Goal: Book appointment/travel/reservation

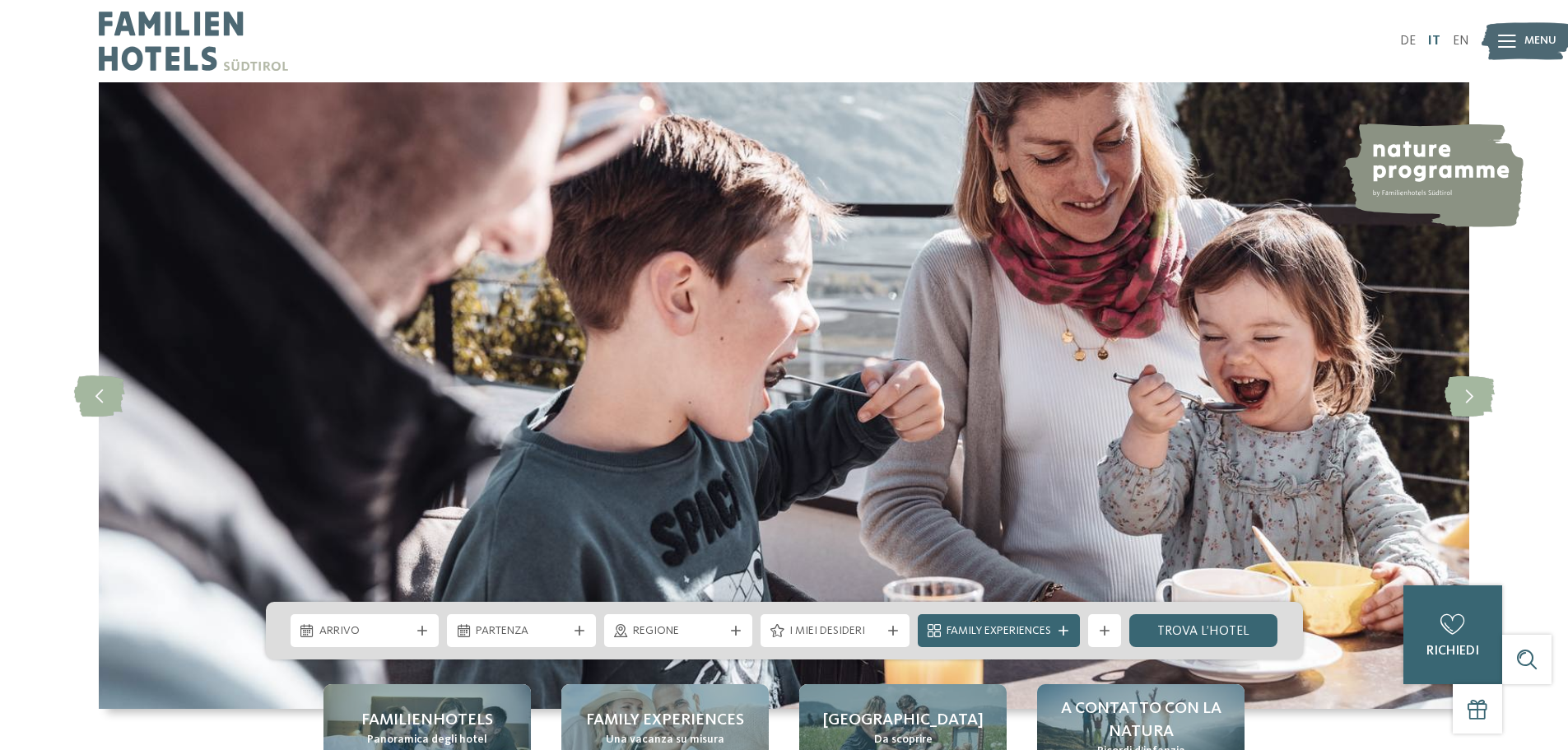
click at [1440, 39] on link "IT" at bounding box center [1434, 41] width 12 height 13
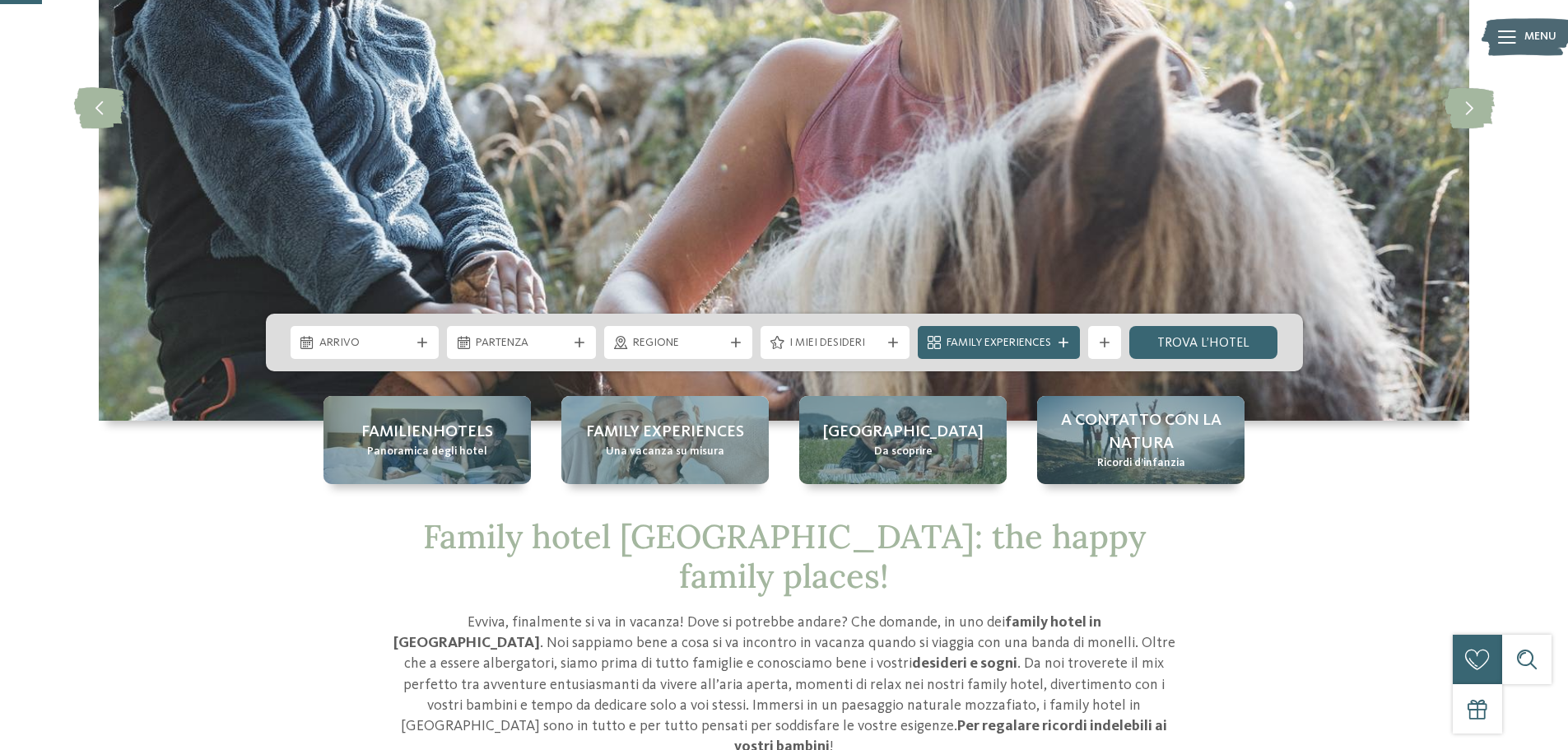
scroll to position [329, 0]
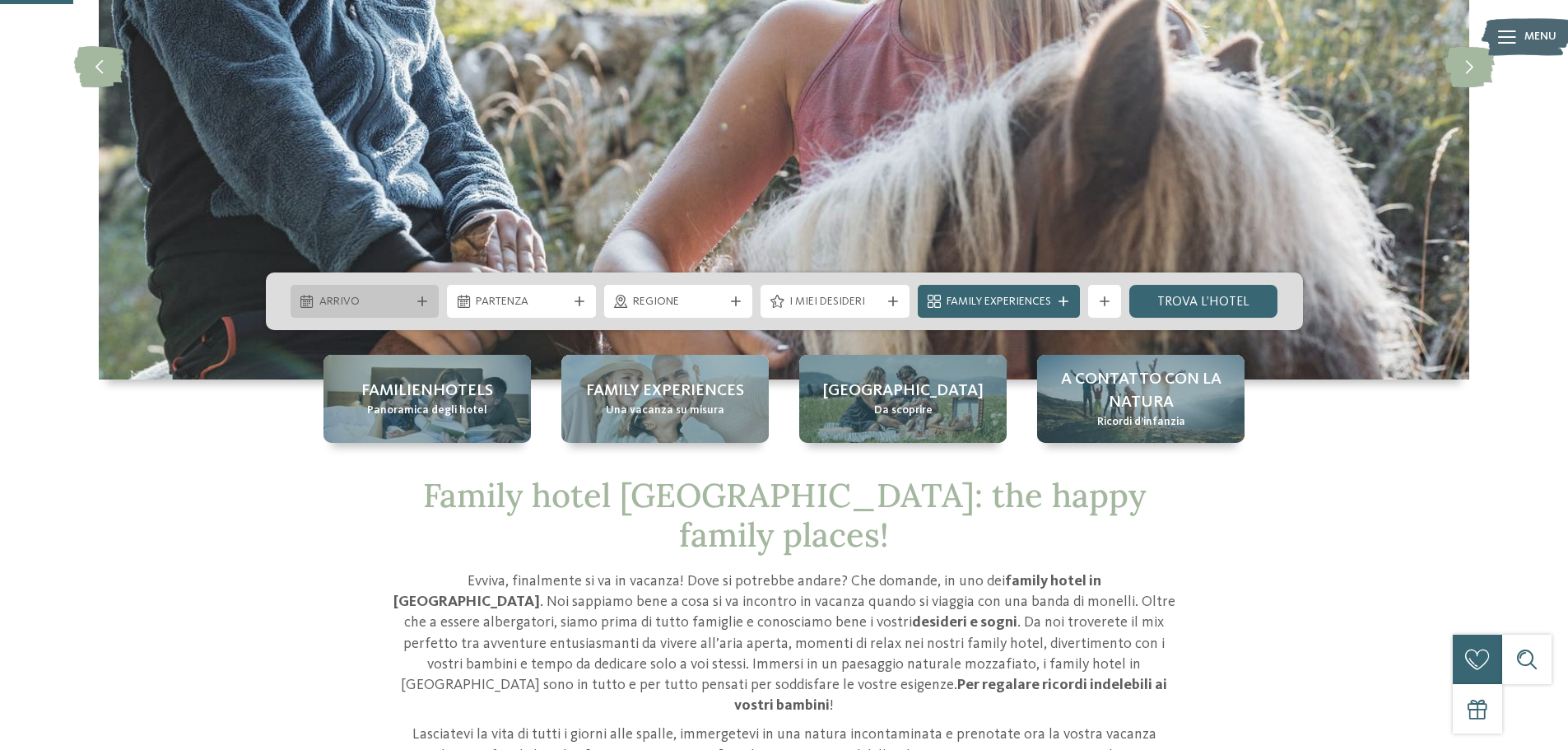
click at [428, 300] on div at bounding box center [422, 301] width 17 height 10
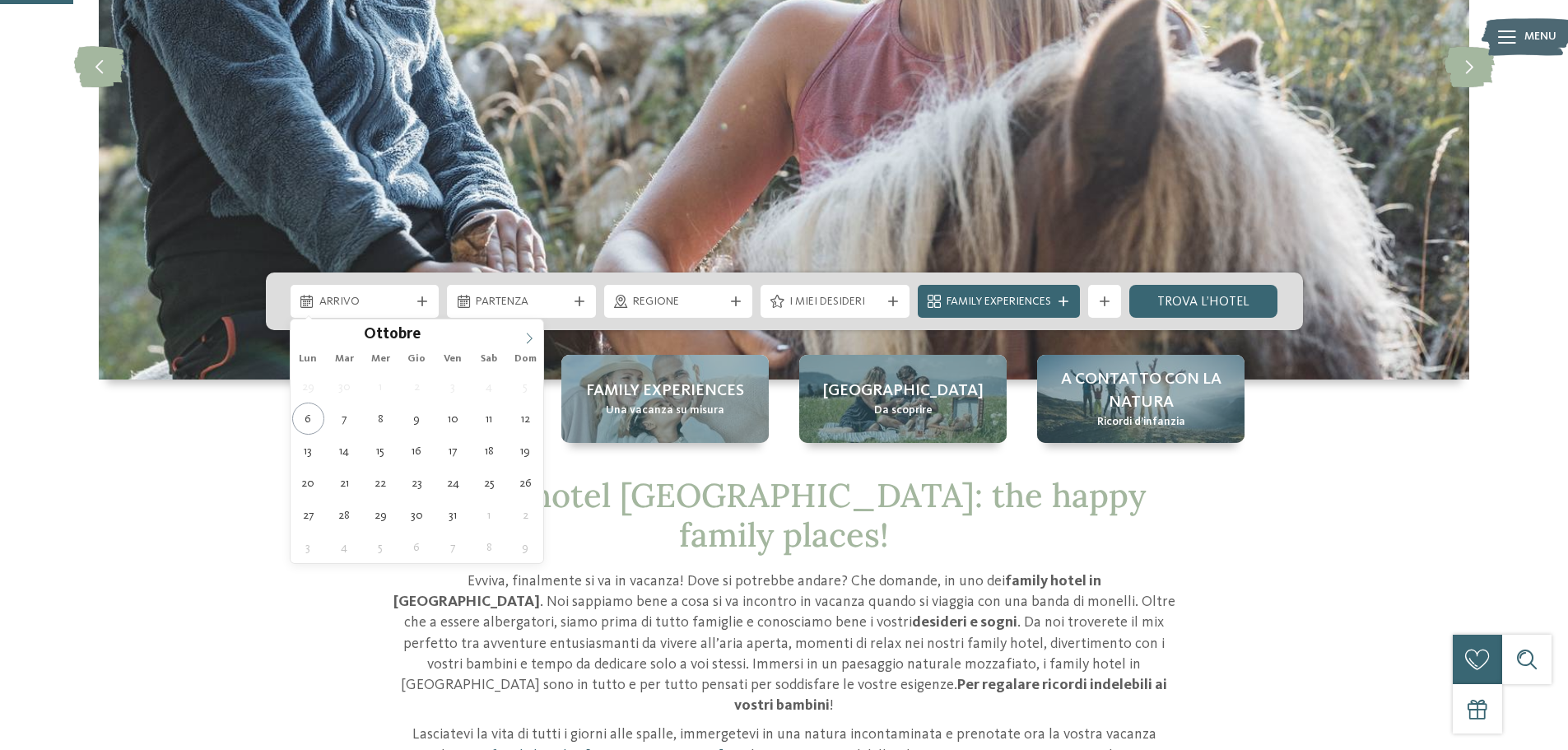
click at [528, 341] on icon at bounding box center [530, 338] width 12 height 12
type input "****"
click at [528, 341] on icon at bounding box center [530, 338] width 12 height 12
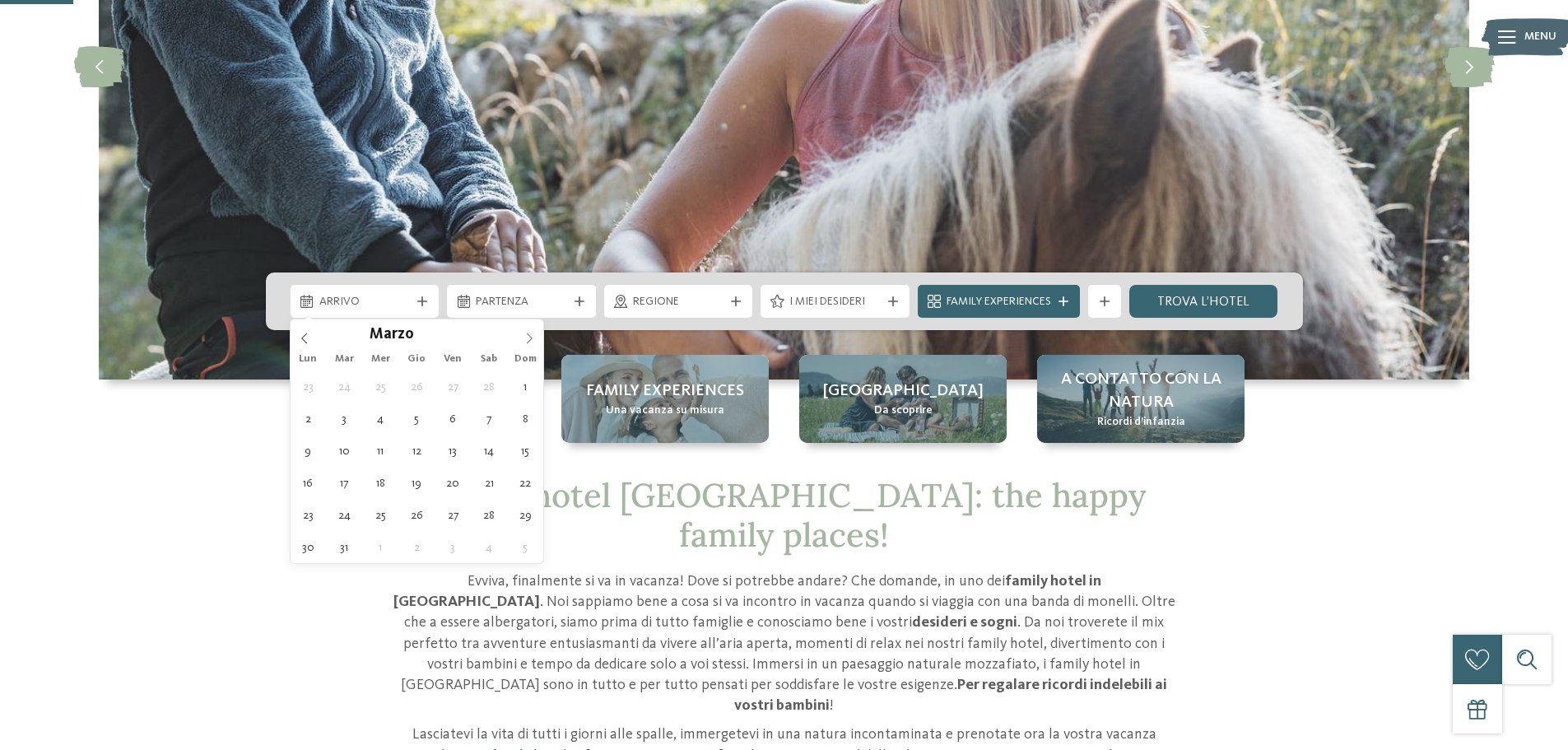
click at [528, 341] on icon at bounding box center [530, 338] width 12 height 12
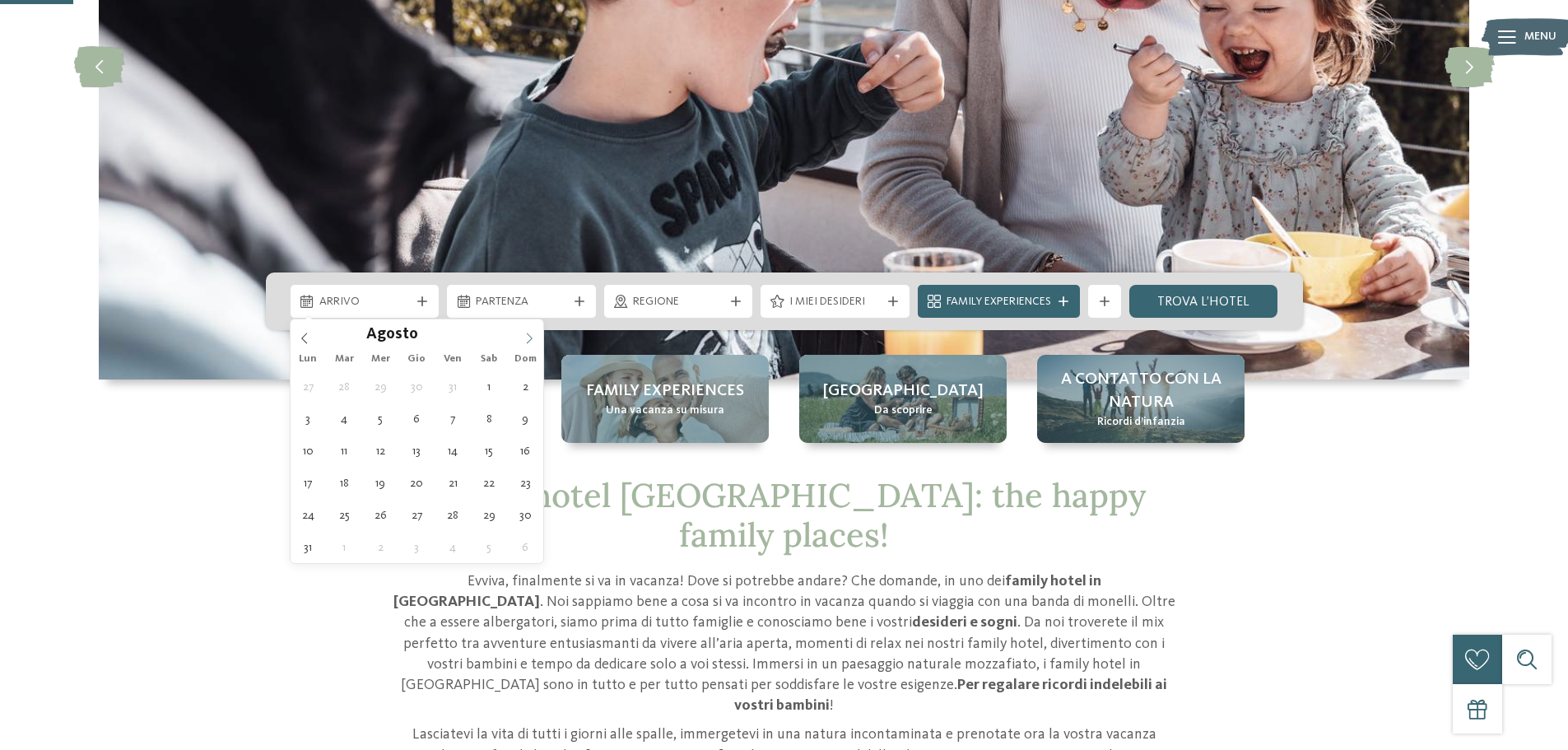
click at [528, 341] on icon at bounding box center [530, 338] width 12 height 12
type div "08.08.2026"
type input "****"
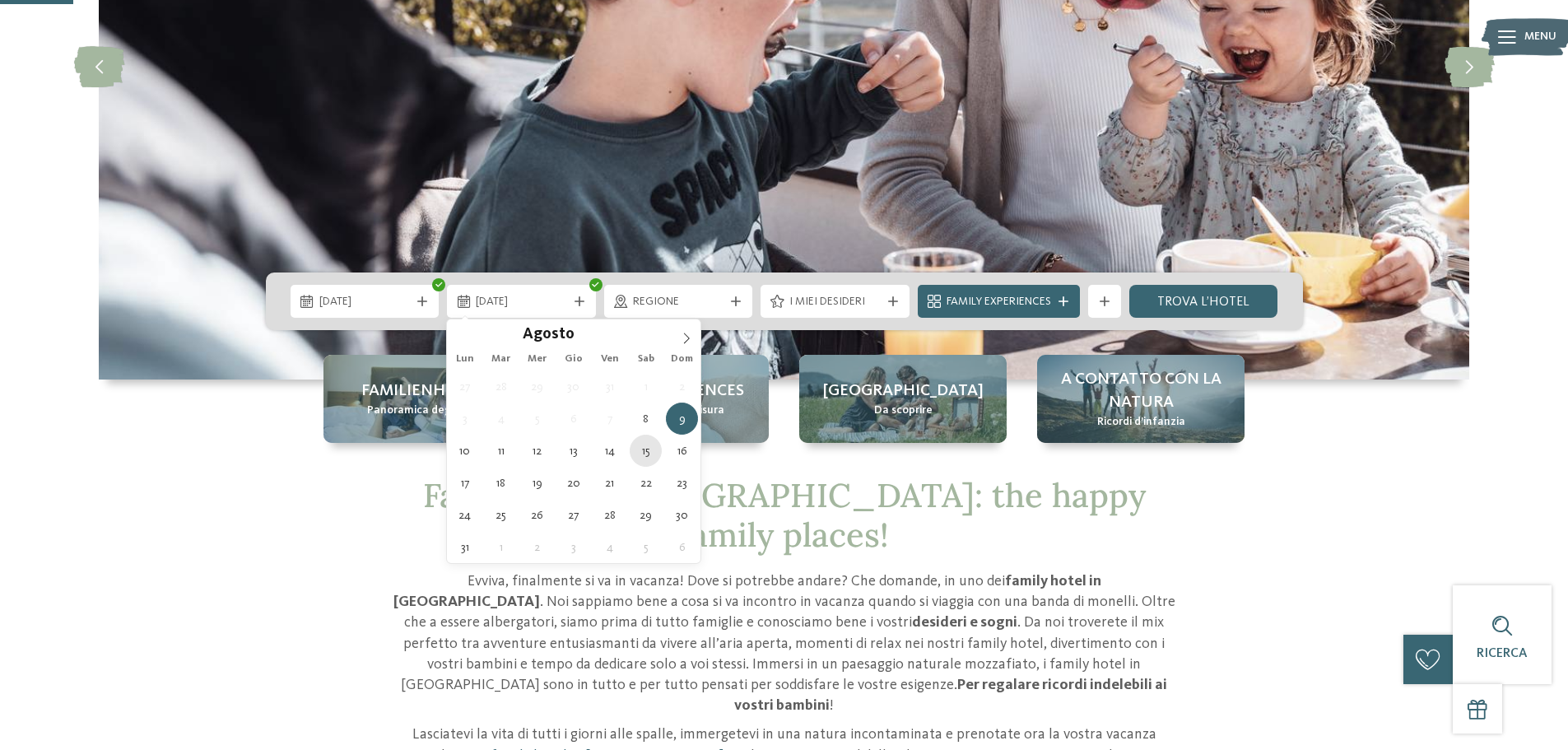
type div "15.08.2026"
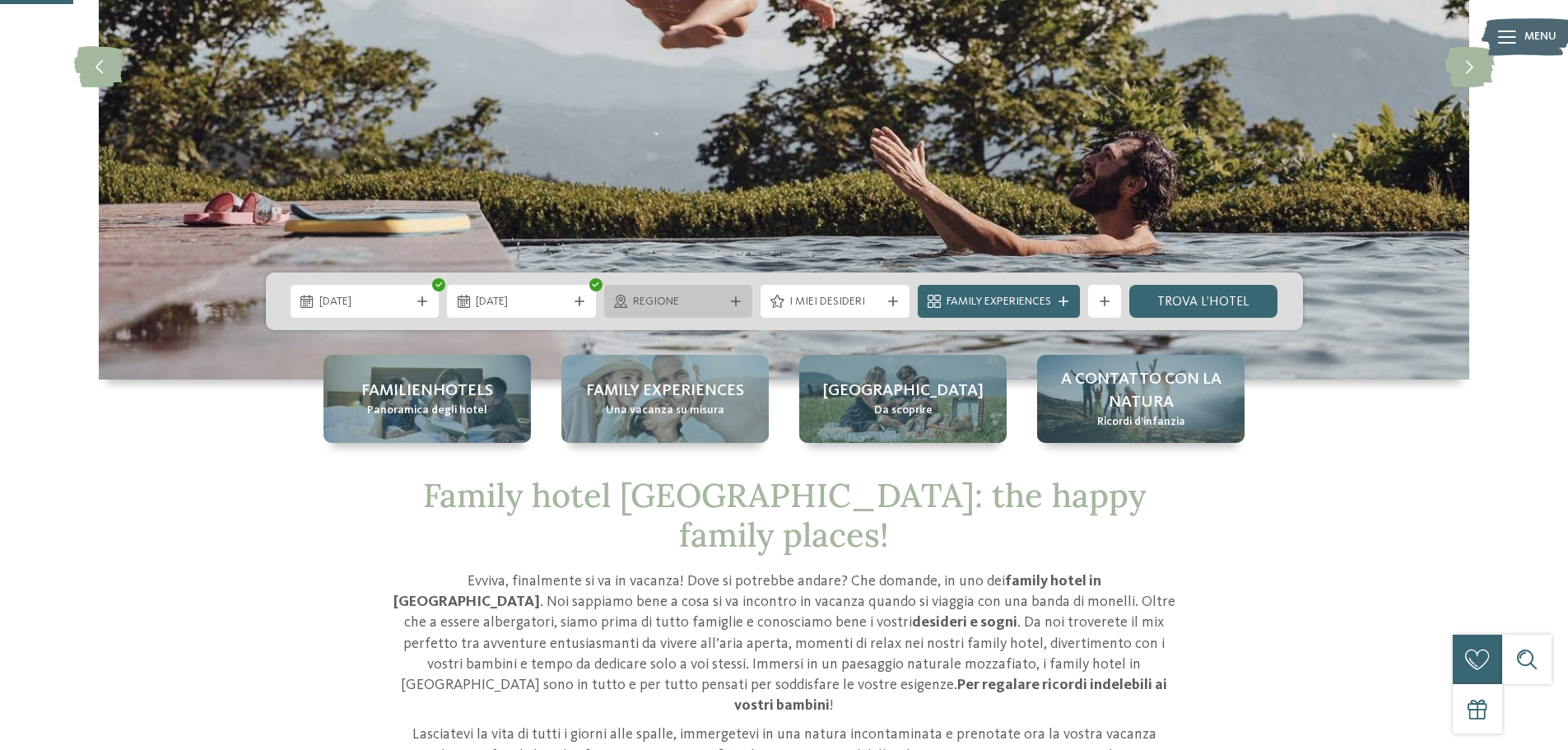
click at [728, 296] on div at bounding box center [736, 301] width 17 height 10
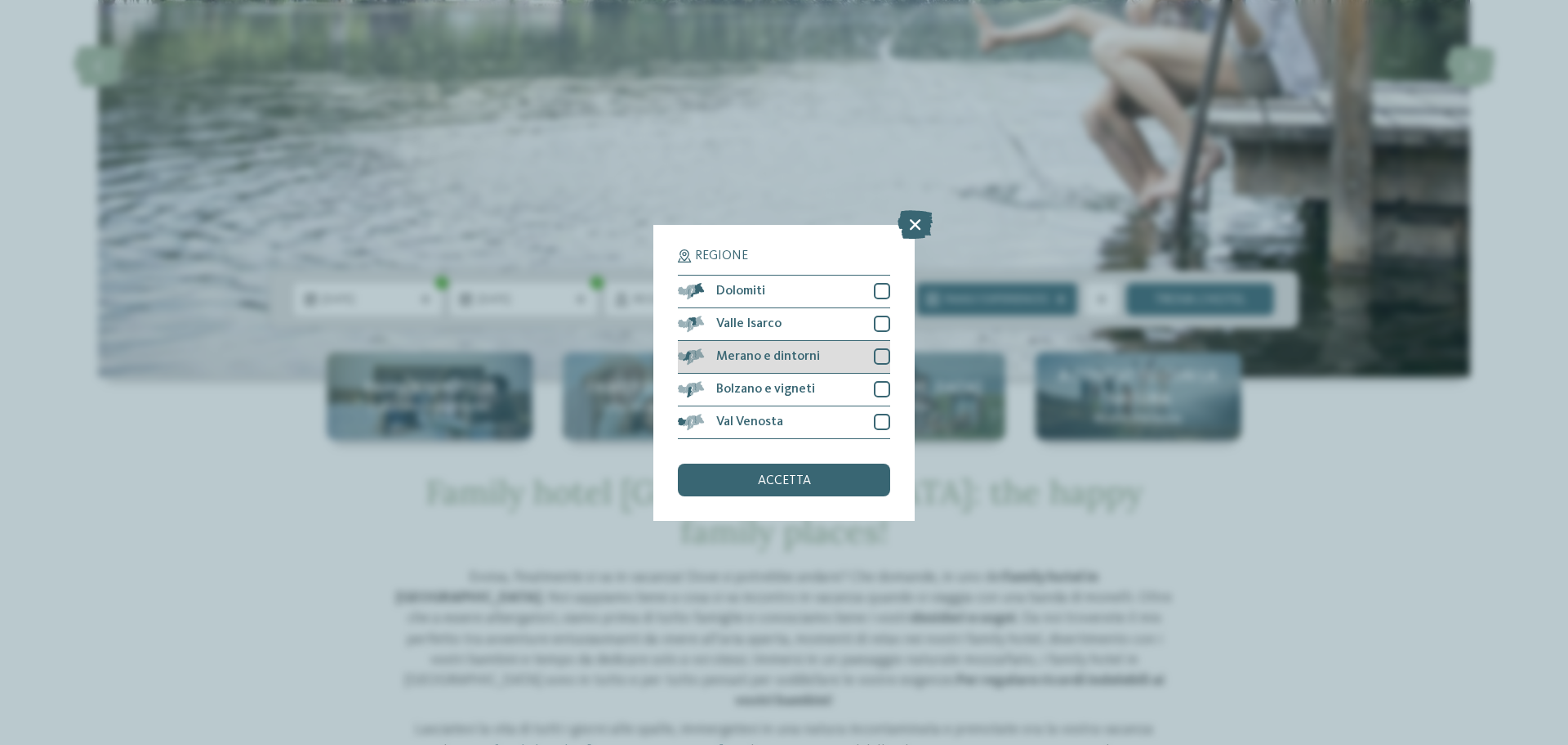
click at [731, 362] on span "Merano e dintorni" at bounding box center [768, 356] width 104 height 13
click at [746, 488] on div "accetta" at bounding box center [784, 480] width 212 height 33
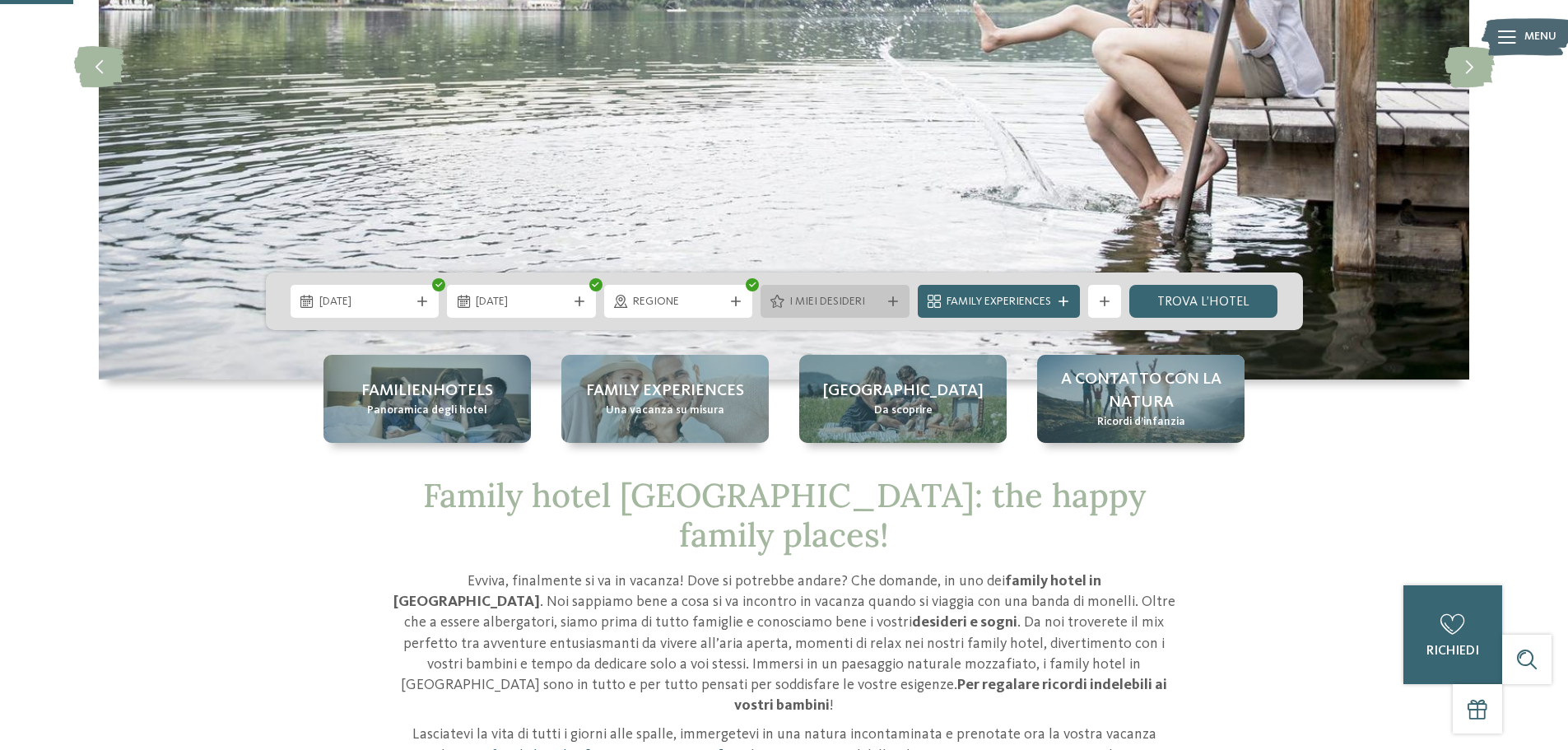
click at [893, 305] on icon at bounding box center [893, 301] width 10 height 10
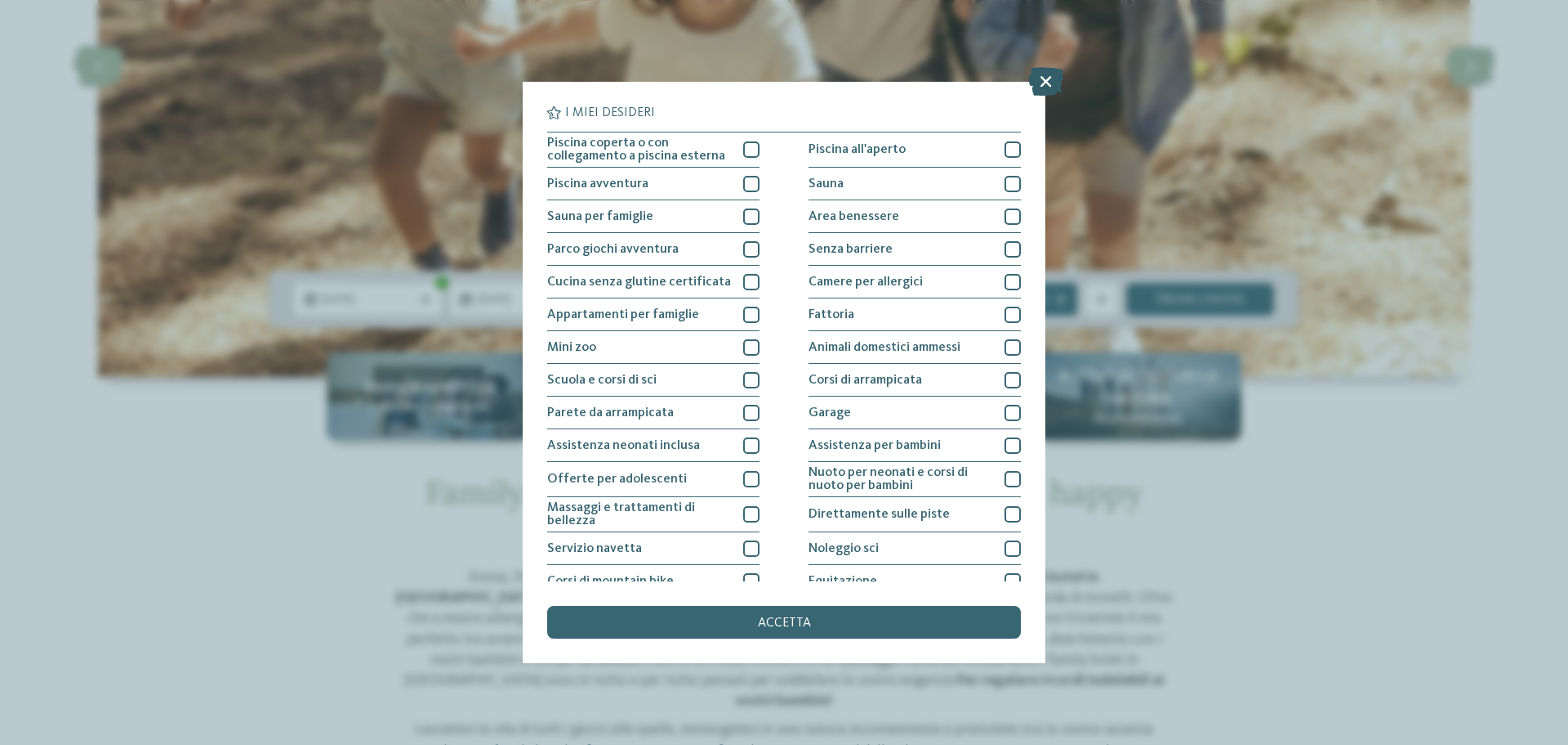
click at [1045, 85] on icon at bounding box center [1046, 81] width 35 height 29
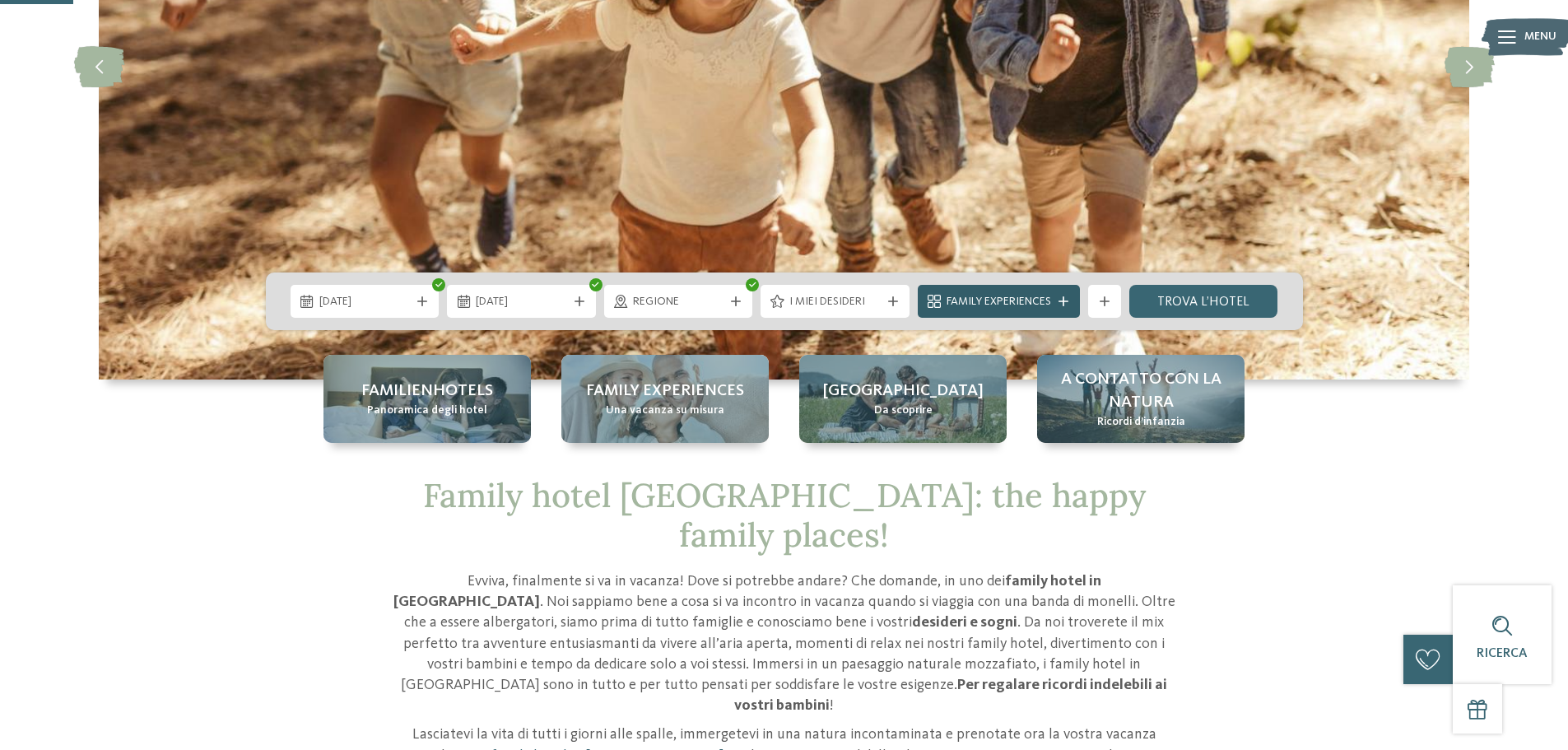
click at [1040, 300] on span "Family Experiences" at bounding box center [999, 302] width 104 height 17
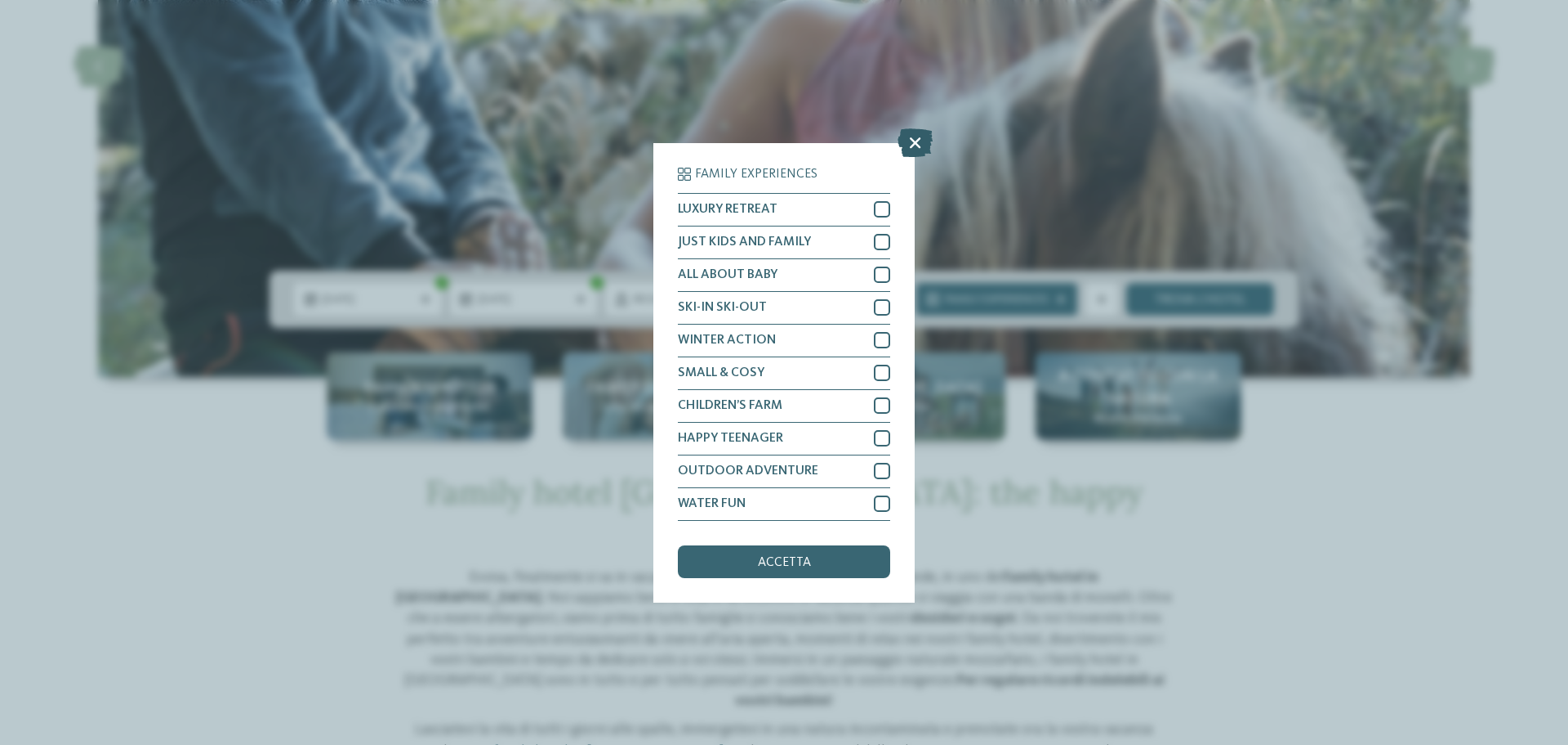
click at [916, 138] on icon at bounding box center [915, 142] width 35 height 29
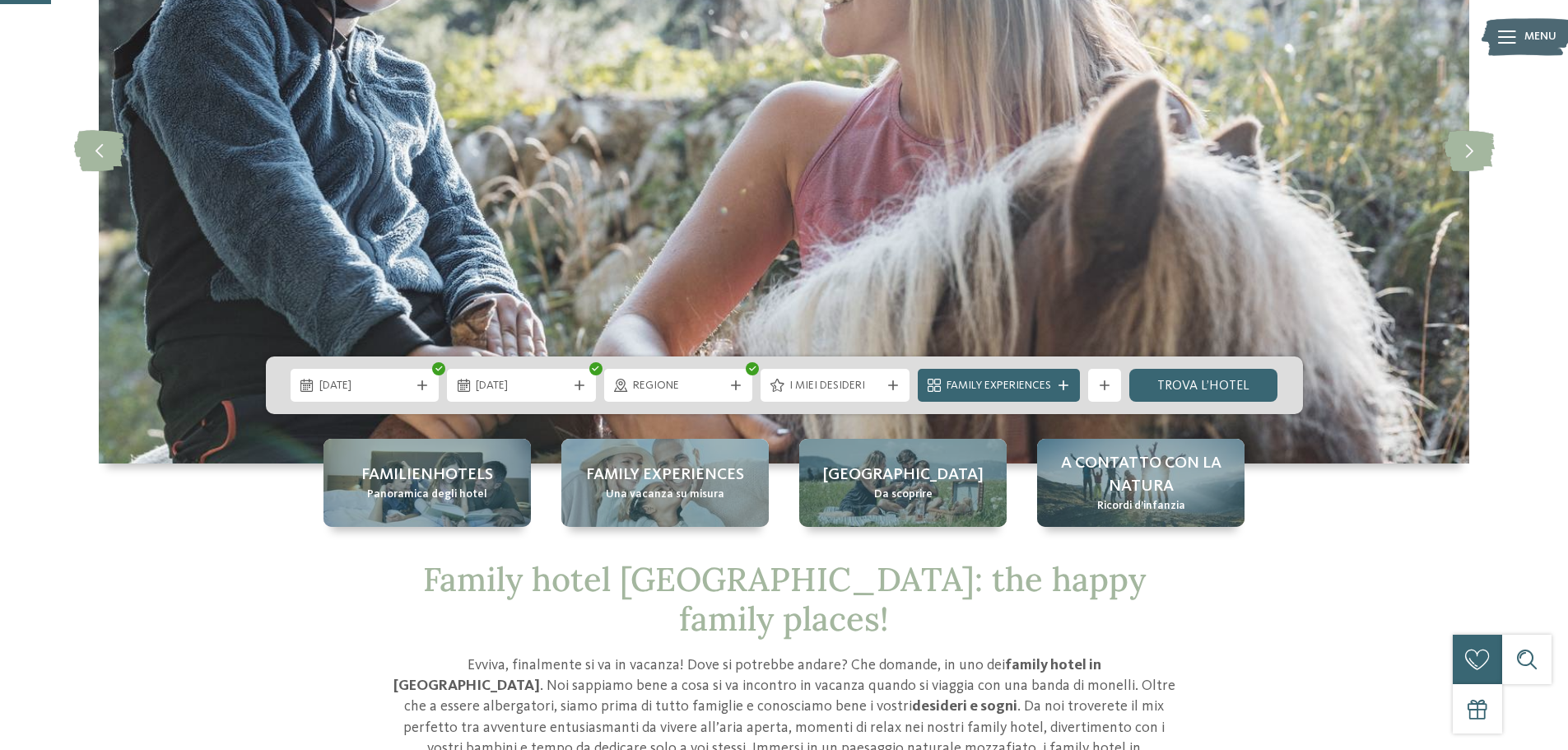
scroll to position [247, 0]
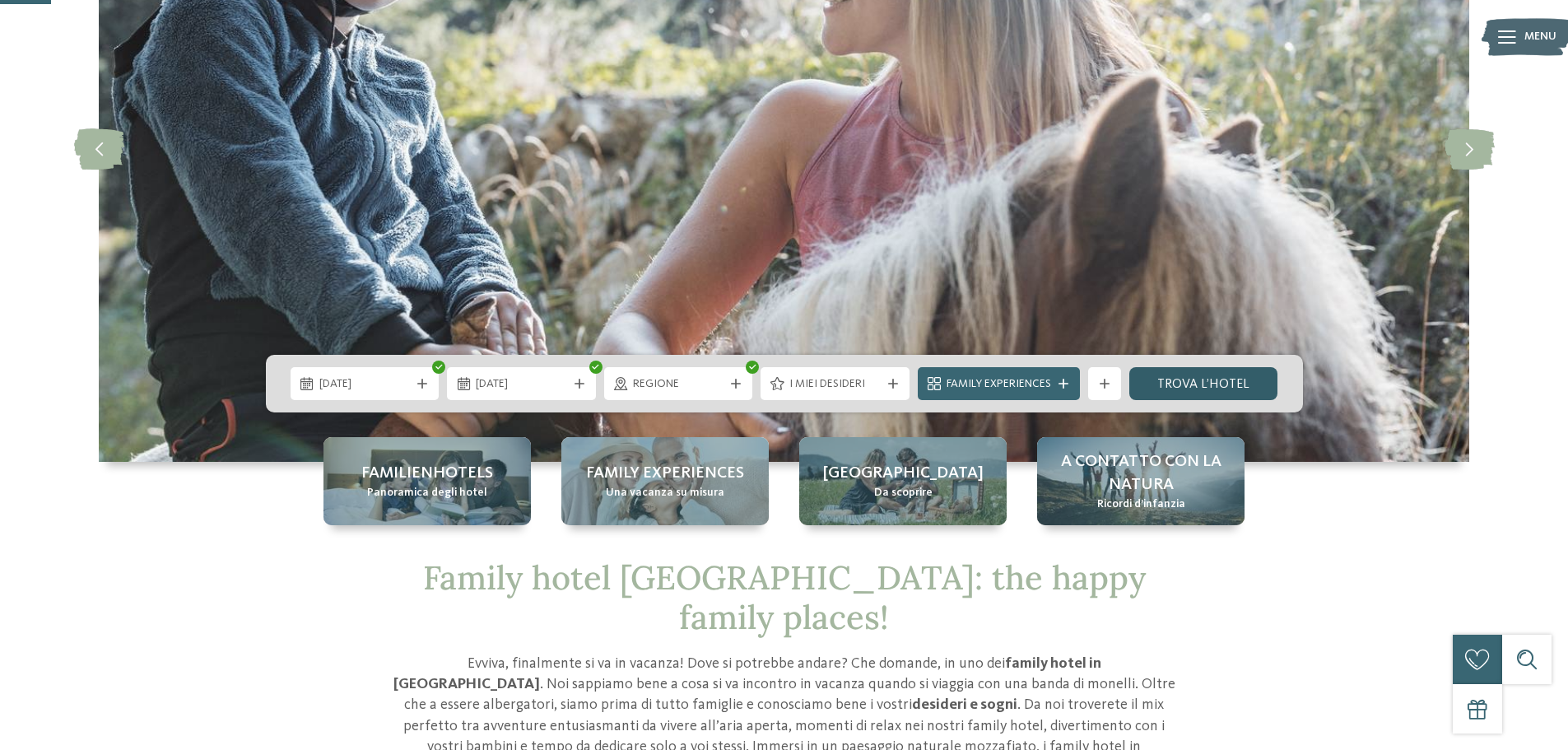
click at [1185, 376] on link "trova l’hotel" at bounding box center [1203, 384] width 149 height 33
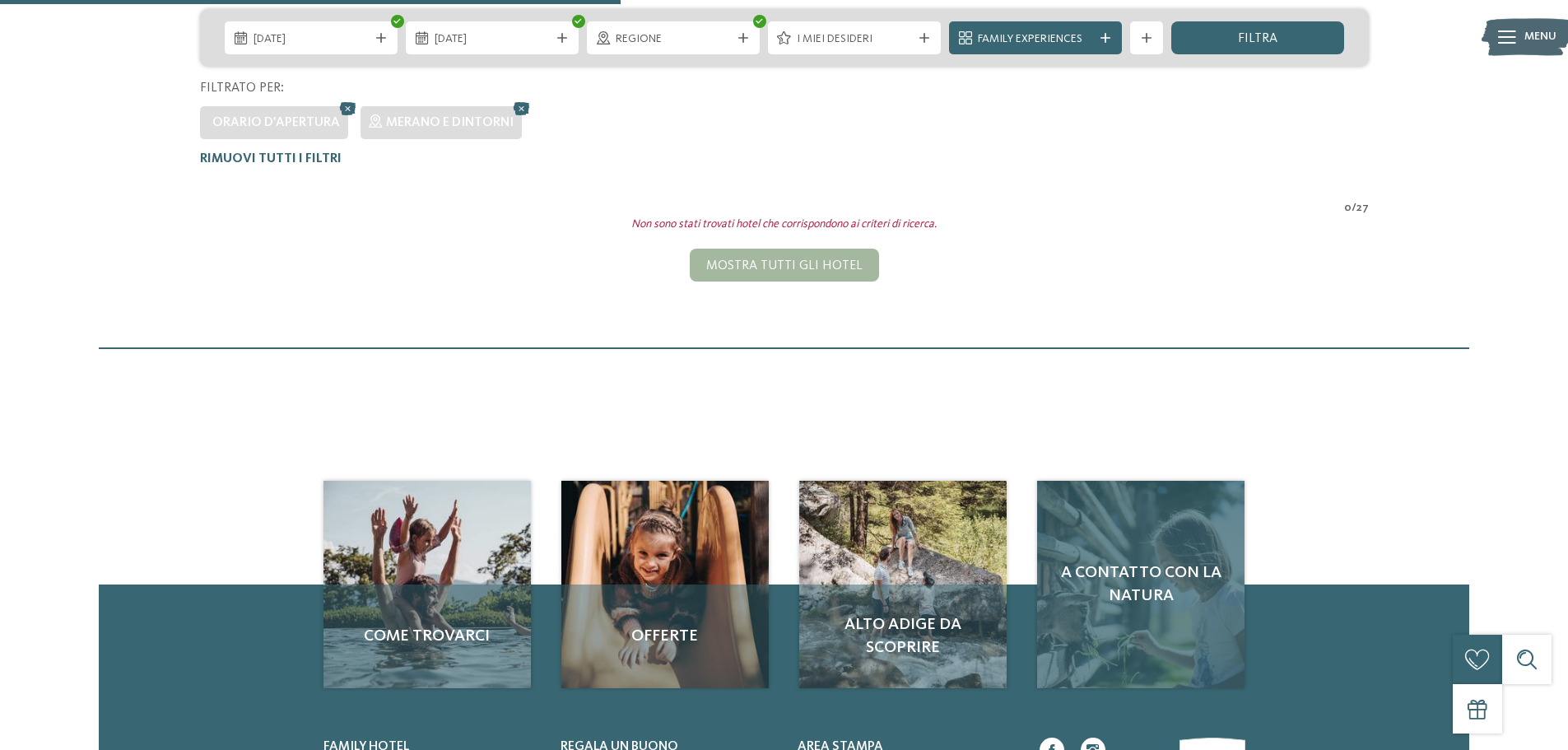
scroll to position [229, 0]
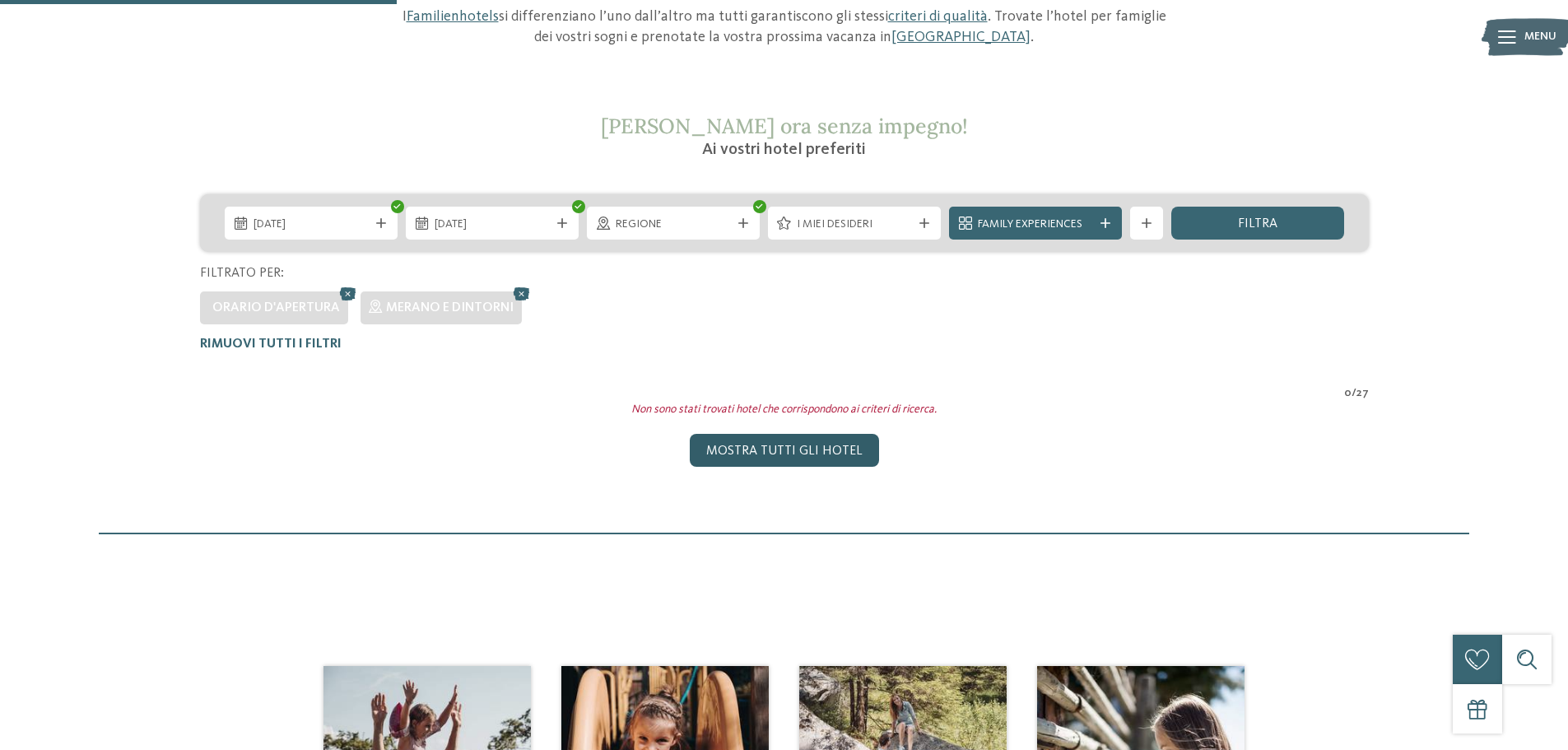
click at [756, 449] on div "Mostra tutti gli hotel" at bounding box center [784, 450] width 189 height 33
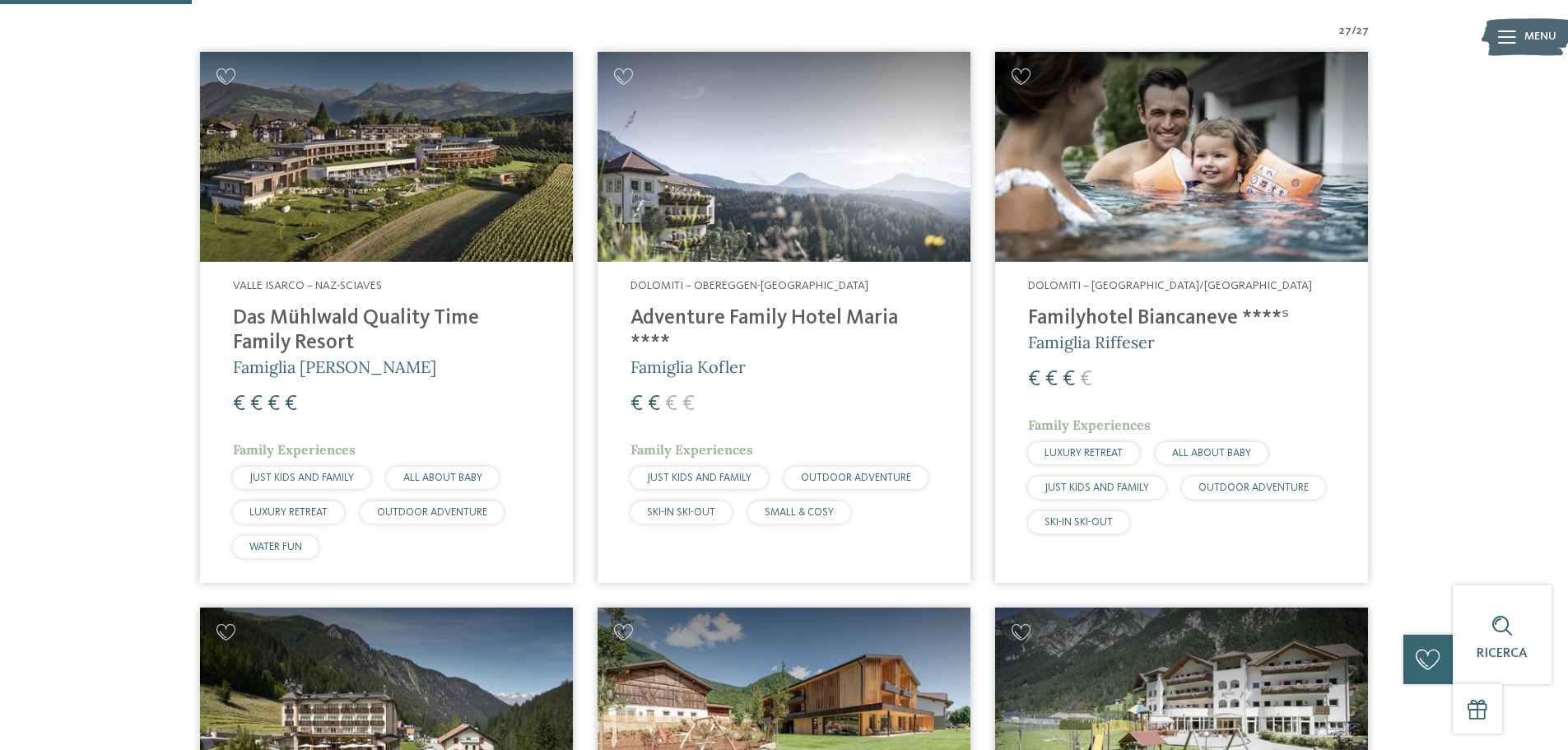
scroll to position [823, 0]
